Goal: Information Seeking & Learning: Learn about a topic

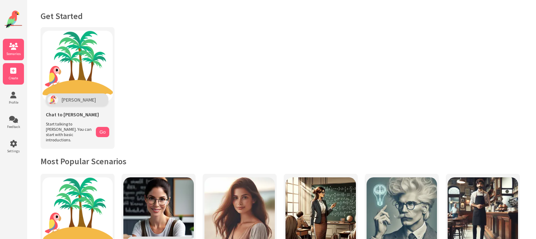
click at [13, 79] on span "Create" at bounding box center [13, 78] width 21 height 5
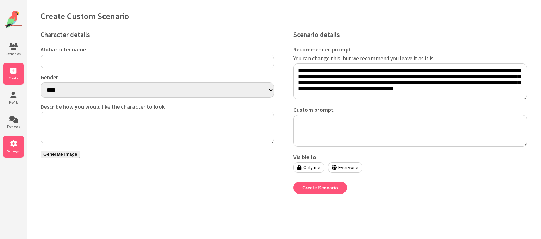
click at [16, 144] on icon at bounding box center [13, 143] width 21 height 7
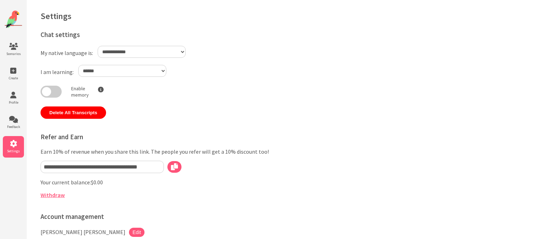
select select "**"
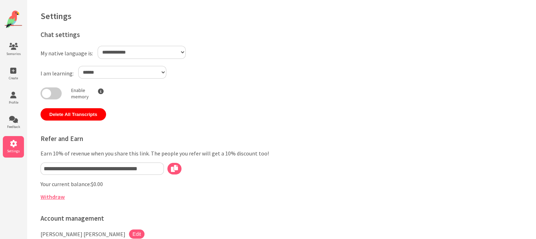
select select "**"
click at [15, 15] on img at bounding box center [14, 20] width 18 height 18
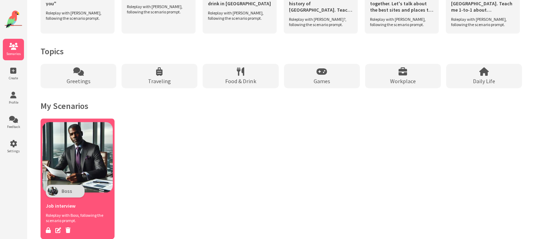
scroll to position [599, 0]
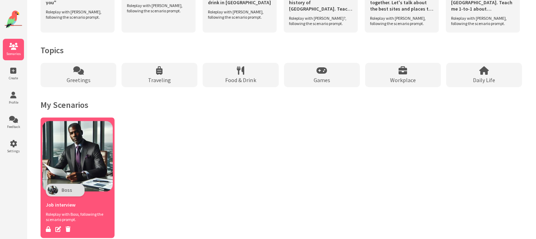
click at [82, 180] on img at bounding box center [77, 156] width 70 height 70
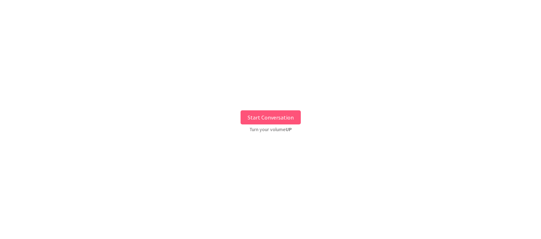
click at [286, 114] on button "Start Conversation" at bounding box center [271, 117] width 60 height 14
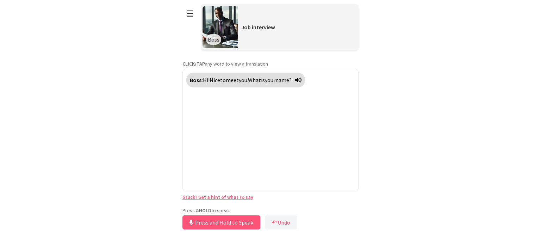
click at [247, 207] on div "Press & HOLD to speak Press and Hold to Speak ↶ Undo Save No voice detected. Ho…" at bounding box center [270, 219] width 176 height 24
click at [252, 220] on button "Release to Stop Speaking" at bounding box center [220, 222] width 76 height 14
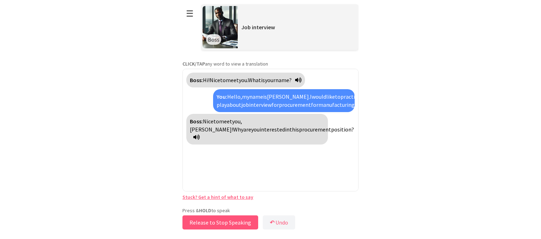
click at [259, 223] on div "Press & HOLD to speak Release to Stop Speaking ↶ Undo Save No voice detected. H…" at bounding box center [270, 219] width 176 height 24
click at [249, 223] on button "Release to Stop Speaking" at bounding box center [220, 222] width 76 height 14
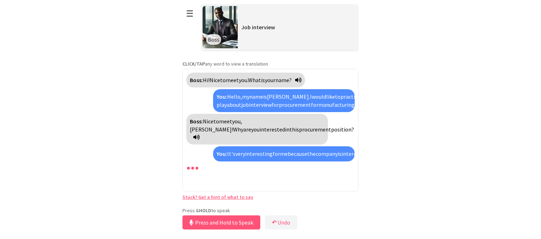
scroll to position [13, 0]
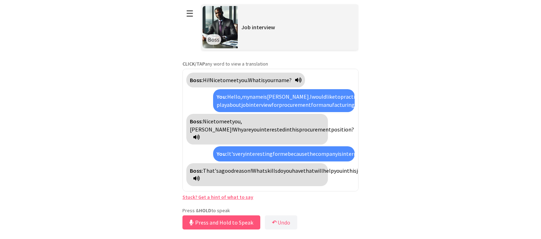
click at [314, 150] on span "the" at bounding box center [311, 153] width 8 height 7
click at [248, 224] on button "Release to Stop Speaking" at bounding box center [220, 222] width 76 height 14
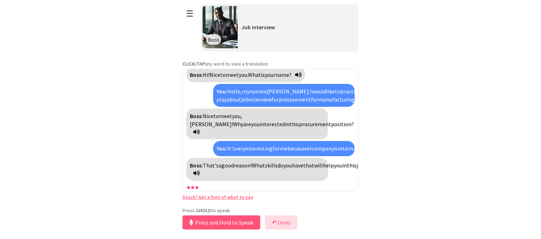
scroll to position [21, 0]
click at [274, 222] on b "↶" at bounding box center [274, 222] width 5 height 7
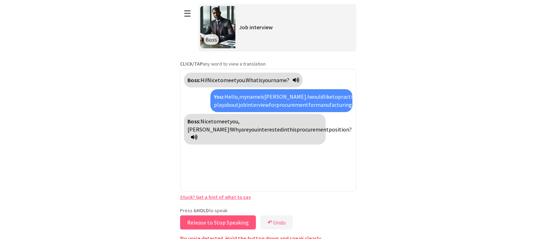
drag, startPoint x: 225, startPoint y: 222, endPoint x: 230, endPoint y: 224, distance: 4.9
click at [230, 224] on button "Release to Stop Speaking" at bounding box center [218, 222] width 76 height 14
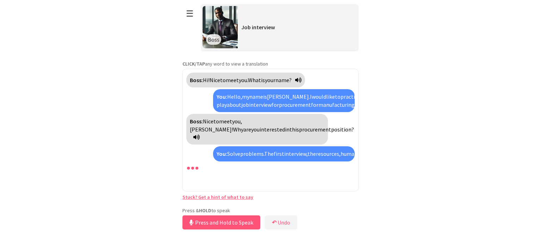
scroll to position [13, 0]
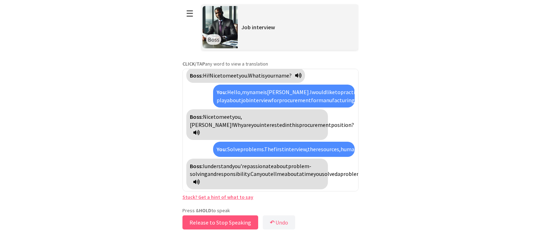
drag, startPoint x: 250, startPoint y: 222, endPoint x: 245, endPoint y: 224, distance: 5.0
click at [245, 224] on button "Release to Stop Speaking" at bounding box center [220, 222] width 76 height 14
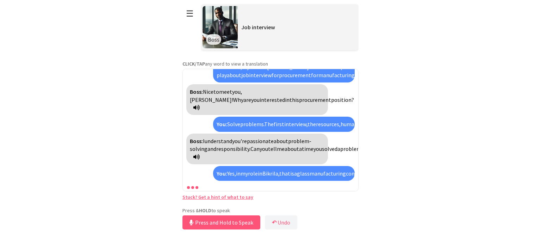
scroll to position [109, 0]
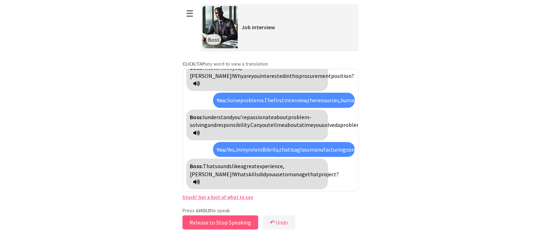
click at [244, 219] on button "Release to Stop Speaking" at bounding box center [220, 222] width 76 height 14
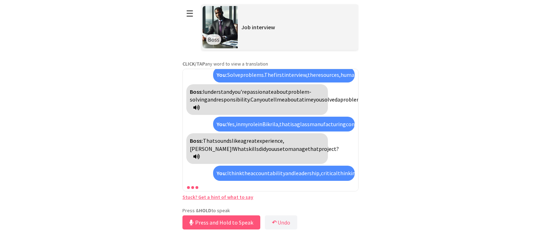
scroll to position [158, 0]
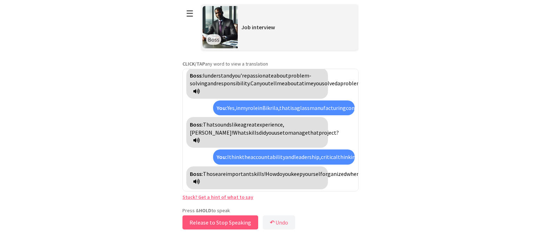
click at [242, 217] on button "Release to Stop Speaking" at bounding box center [220, 222] width 76 height 14
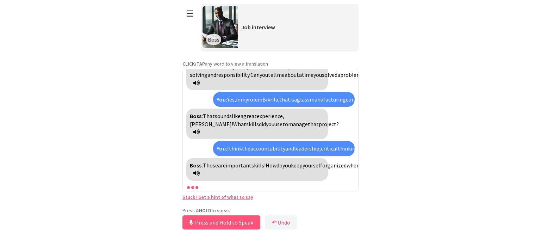
scroll to position [166, 0]
click at [227, 198] on link "Stuck? Get a hint of what to say" at bounding box center [217, 197] width 71 height 6
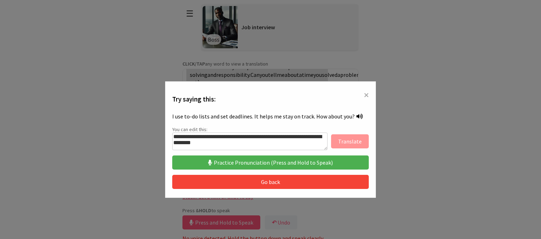
click at [242, 162] on button "Practice Pronunciation (Press and Hold to Speak)" at bounding box center [270, 162] width 197 height 14
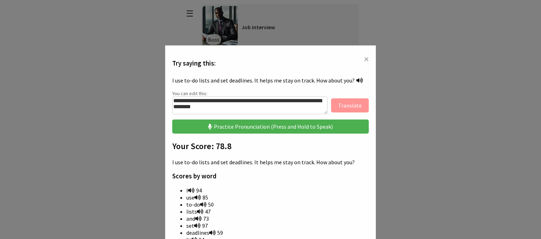
scroll to position [0, 0]
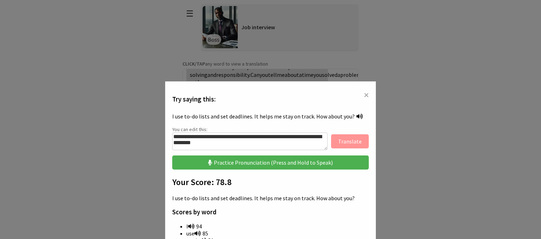
click at [255, 162] on button "Practice Pronunciation (Press and Hold to Speak)" at bounding box center [270, 162] width 197 height 14
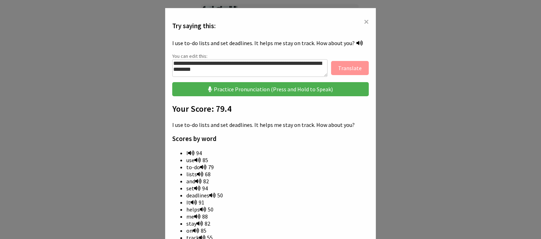
scroll to position [35, 0]
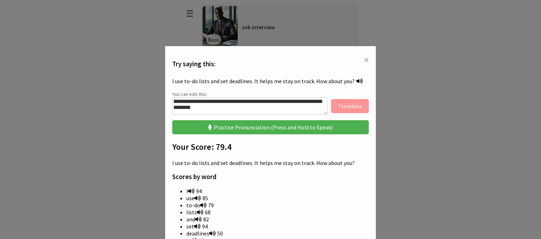
click at [245, 126] on button "Practice Pronunciation (Press and Hold to Speak)" at bounding box center [270, 127] width 197 height 14
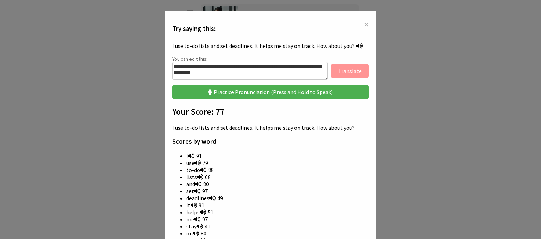
scroll to position [106, 0]
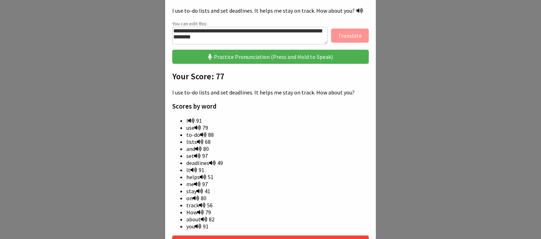
click at [231, 57] on button "Practice Pronunciation (Press and Hold to Speak)" at bounding box center [270, 57] width 197 height 14
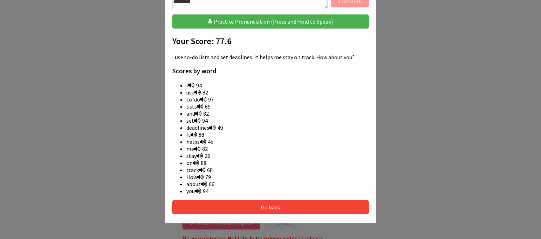
scroll to position [70, 0]
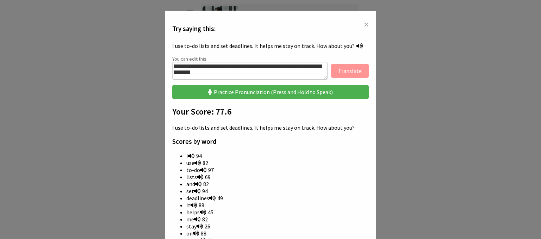
click at [352, 41] on div "I use to-do lists and set deadlines. It helps me stay on track. How about you?" at bounding box center [270, 45] width 197 height 13
click at [356, 46] on icon at bounding box center [359, 46] width 6 height 6
click at [274, 92] on button "Practice Pronunciation (Press and Hold to Speak)" at bounding box center [270, 92] width 197 height 14
click at [356, 44] on icon at bounding box center [359, 46] width 6 height 6
click at [267, 92] on button "Practice Pronunciation (Press and Hold to Speak)" at bounding box center [270, 92] width 197 height 14
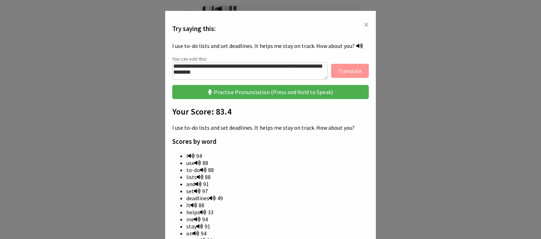
click at [356, 43] on icon at bounding box center [359, 46] width 6 height 6
click at [220, 86] on button "Practice Pronunciation (Press and Hold to Speak)" at bounding box center [270, 92] width 197 height 14
click at [356, 44] on icon at bounding box center [359, 46] width 6 height 6
click at [293, 92] on button "Practice Pronunciation (Press and Hold to Speak)" at bounding box center [270, 92] width 197 height 14
click at [279, 93] on button "Practice Pronunciation (Press and Hold to Speak)" at bounding box center [270, 92] width 197 height 14
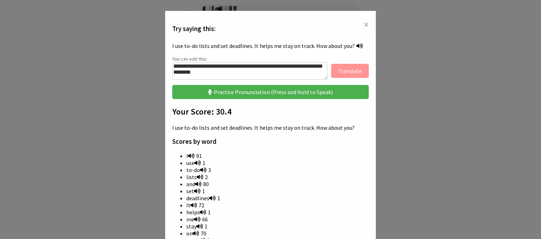
click at [276, 92] on button "Practice Pronunciation (Press and Hold to Speak)" at bounding box center [270, 92] width 197 height 14
click at [262, 89] on button "Practice Pronunciation (Press and Hold to Speak)" at bounding box center [270, 92] width 197 height 14
click at [262, 90] on button "Practice Pronunciation (Press and Hold to Speak)" at bounding box center [270, 92] width 197 height 14
click at [263, 90] on button "Practice Pronunciation (Press and Hold to Speak)" at bounding box center [270, 92] width 197 height 14
click at [264, 91] on button "Practice Pronunciation (Press and Hold to Speak)" at bounding box center [270, 92] width 197 height 14
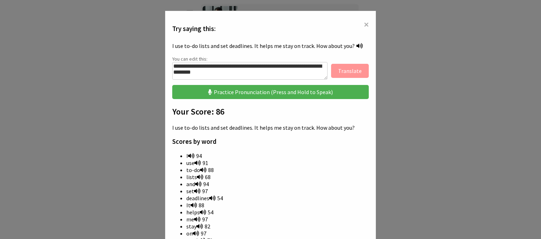
click at [264, 91] on button "Practice Pronunciation (Press and Hold to Speak)" at bounding box center [270, 92] width 197 height 14
click at [264, 92] on button "Practice Pronunciation (Press and Hold to Speak)" at bounding box center [270, 92] width 197 height 14
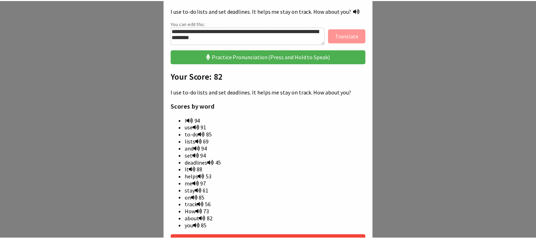
scroll to position [205, 0]
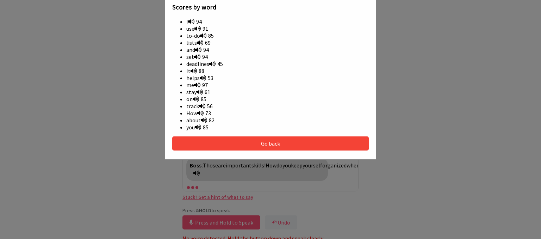
click at [317, 137] on button "Go back" at bounding box center [270, 143] width 197 height 14
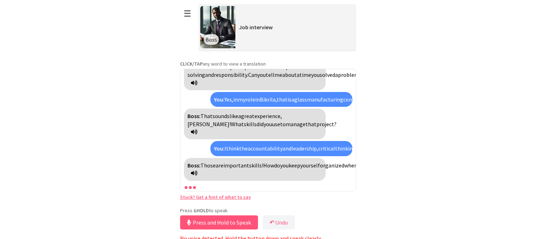
scroll to position [3, 0]
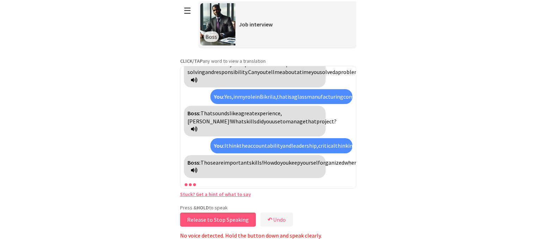
click at [244, 220] on button "Release to Stop Speaking" at bounding box center [218, 219] width 76 height 14
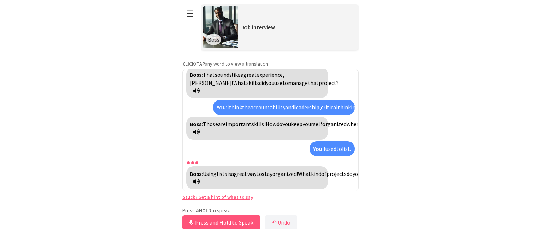
scroll to position [208, 0]
click at [279, 219] on button "↶ Undo" at bounding box center [281, 222] width 32 height 14
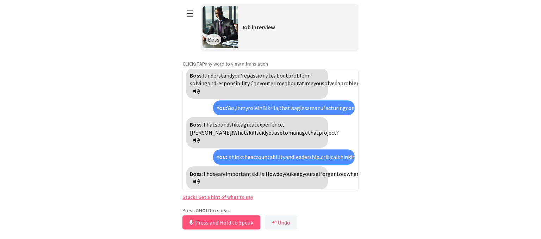
click at [230, 194] on link "Stuck? Get a hint of what to say" at bounding box center [217, 197] width 71 height 6
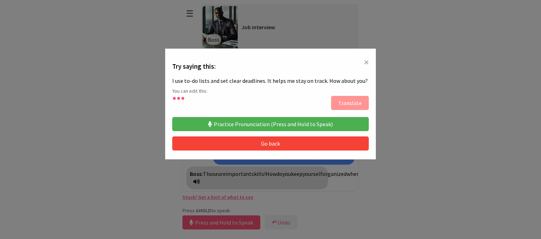
type textarea "**********"
